Goal: Find specific page/section: Find specific page/section

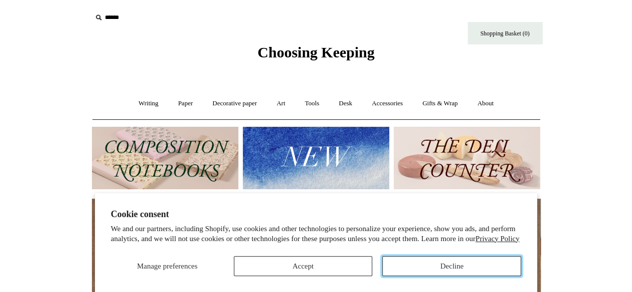
click at [409, 260] on button "Decline" at bounding box center [451, 266] width 139 height 20
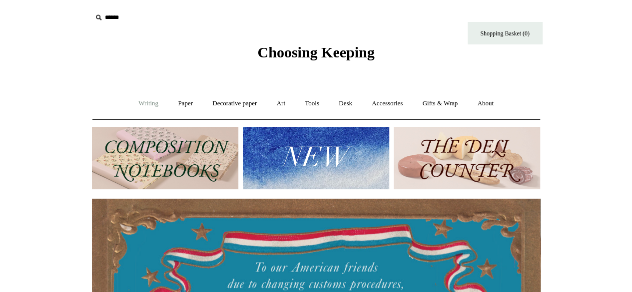
click at [143, 104] on link "Writing +" at bounding box center [148, 103] width 38 height 26
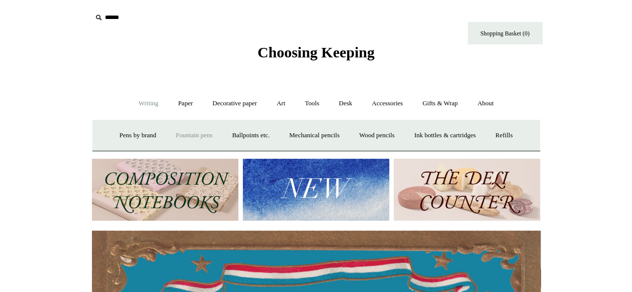
click at [187, 133] on link "Fountain pens +" at bounding box center [194, 135] width 54 height 26
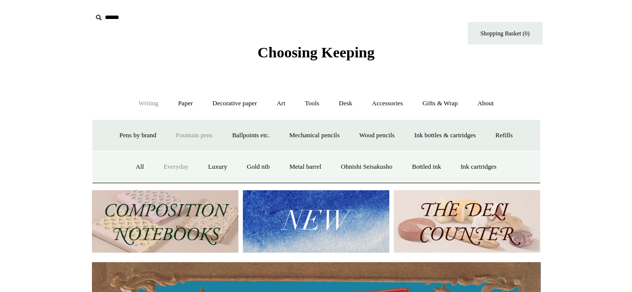
click at [165, 165] on link "Everyday" at bounding box center [175, 167] width 43 height 26
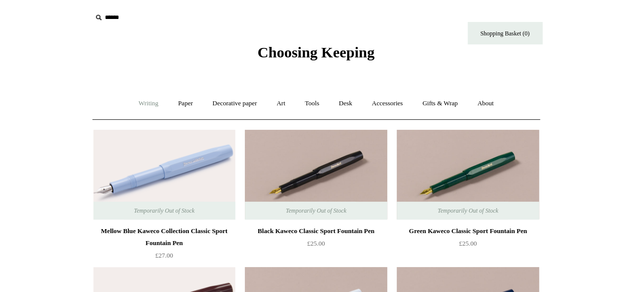
click at [135, 100] on link "Writing +" at bounding box center [148, 103] width 38 height 26
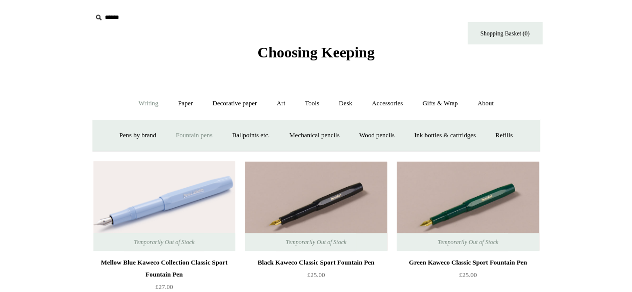
click at [177, 130] on link "Fountain pens +" at bounding box center [194, 135] width 54 height 26
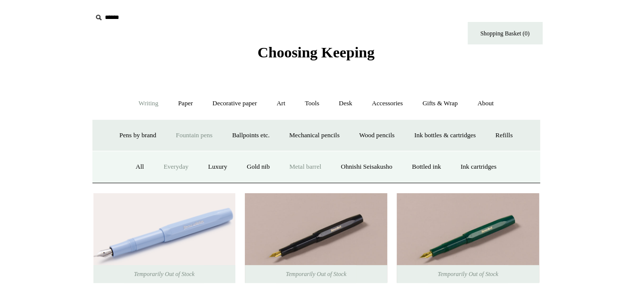
click at [303, 160] on link "Metal barrel" at bounding box center [305, 167] width 50 height 26
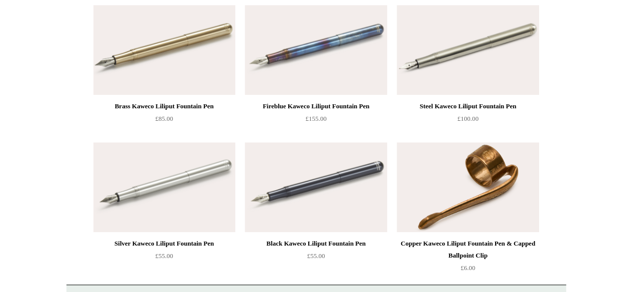
scroll to position [450, 0]
